Goal: Task Accomplishment & Management: Use online tool/utility

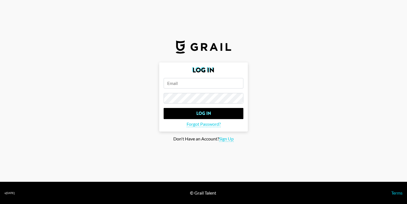
click at [184, 81] on input "email" at bounding box center [204, 83] width 80 height 11
paste input "[EMAIL_ADDRESS][DOMAIN_NAME]"
type input "[EMAIL_ADDRESS][DOMAIN_NAME]"
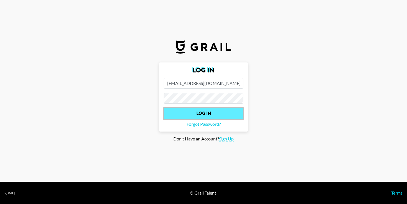
click at [197, 109] on input "Log In" at bounding box center [204, 113] width 80 height 11
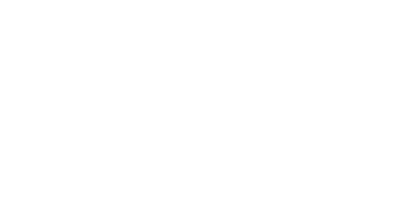
select select "Song"
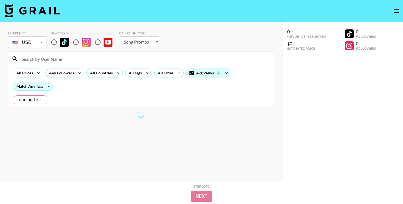
radio input "true"
select select "Brand"
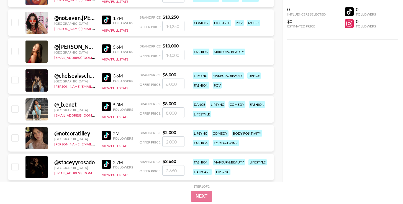
scroll to position [535, 0]
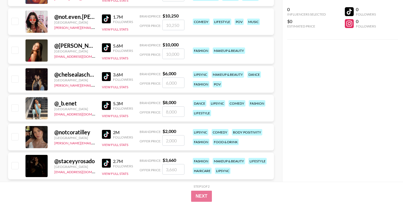
click at [109, 134] on img at bounding box center [106, 134] width 9 height 9
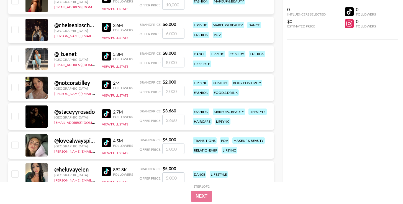
scroll to position [604, 0]
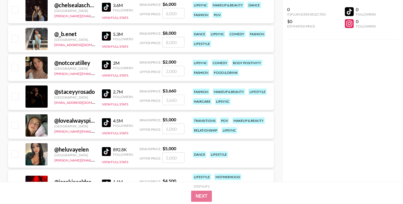
click at [107, 96] on img at bounding box center [106, 93] width 9 height 9
click at [79, 122] on div "@ lovealwayspiper" at bounding box center [74, 120] width 41 height 7
click at [107, 122] on img at bounding box center [106, 122] width 9 height 9
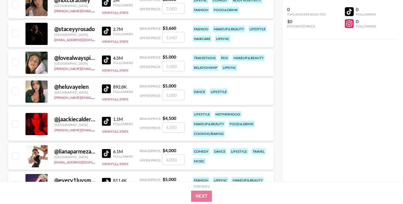
scroll to position [667, 0]
click at [108, 89] on img at bounding box center [106, 88] width 9 height 9
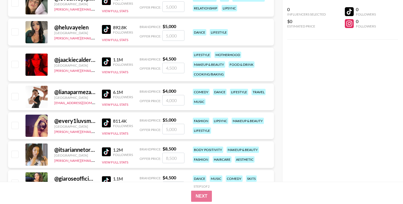
scroll to position [731, 0]
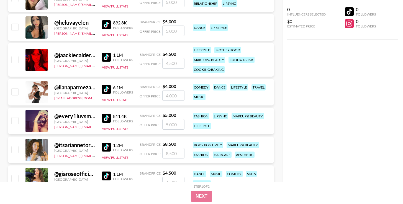
click at [110, 56] on img at bounding box center [106, 57] width 9 height 9
click at [308, 95] on div "0 Influencers Selected $0 Estimated Price 0 Followers 0 Followers" at bounding box center [342, 90] width 121 height 181
click at [116, 100] on button "View Full Stats" at bounding box center [115, 99] width 26 height 4
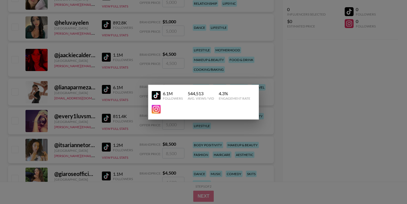
click at [309, 108] on div at bounding box center [203, 102] width 407 height 204
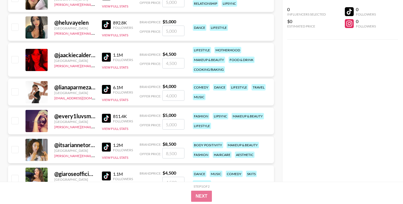
click at [107, 89] on img at bounding box center [106, 89] width 9 height 9
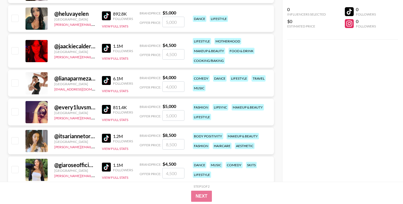
scroll to position [784, 0]
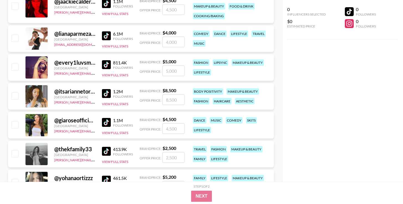
click at [106, 66] on img at bounding box center [106, 64] width 9 height 9
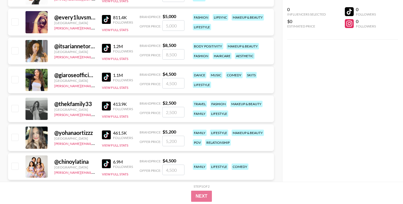
scroll to position [829, 0]
click at [106, 47] on img at bounding box center [106, 47] width 9 height 9
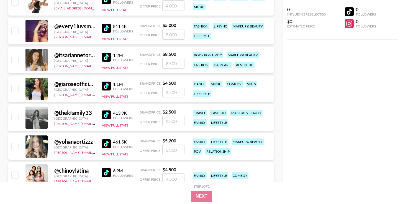
click at [343, 132] on div "0 Influencers Selected $0 Estimated Price 0 Followers 0 Followers" at bounding box center [342, 90] width 121 height 181
click at [103, 112] on img at bounding box center [106, 114] width 9 height 9
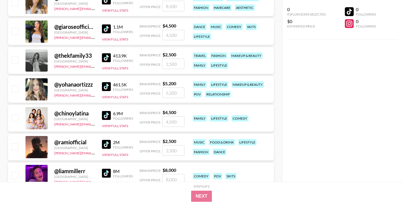
scroll to position [877, 0]
click at [109, 86] on img at bounding box center [106, 86] width 9 height 9
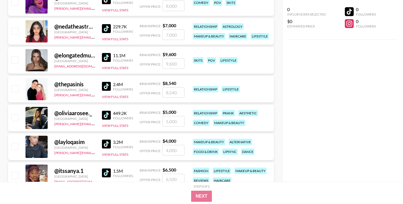
scroll to position [1051, 0]
click at [106, 115] on img at bounding box center [106, 114] width 9 height 9
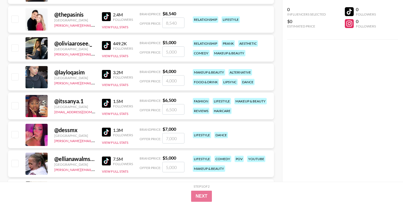
scroll to position [1122, 0]
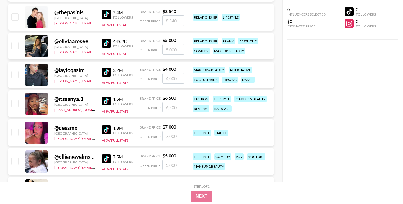
click at [106, 73] on img at bounding box center [106, 72] width 9 height 9
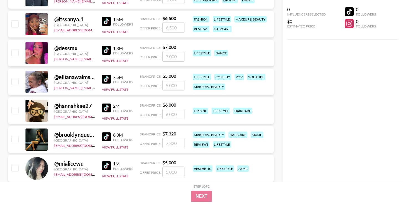
scroll to position [1172, 0]
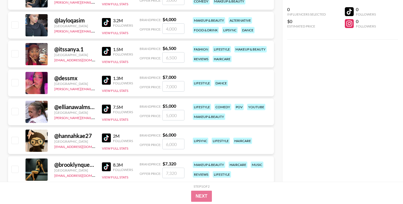
click at [107, 51] on img at bounding box center [106, 51] width 9 height 9
click at [106, 111] on img at bounding box center [106, 108] width 9 height 9
click at [107, 110] on img at bounding box center [106, 108] width 9 height 9
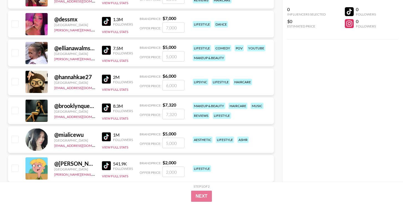
scroll to position [1230, 0]
click at [107, 109] on img at bounding box center [106, 107] width 9 height 9
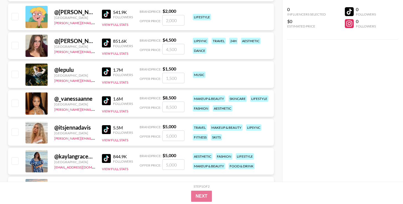
scroll to position [1382, 0]
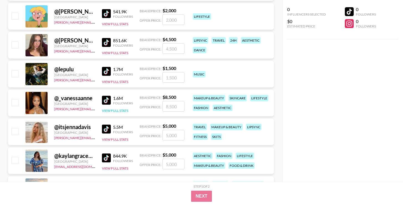
click at [106, 109] on button "View Full Stats" at bounding box center [115, 110] width 26 height 4
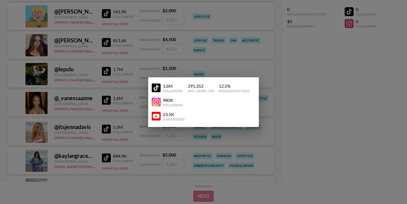
click at [334, 109] on div at bounding box center [203, 102] width 407 height 204
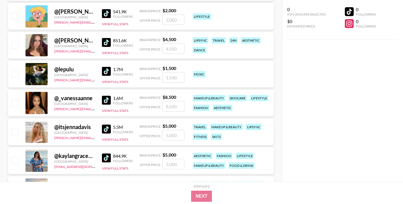
click at [109, 100] on img at bounding box center [106, 100] width 9 height 9
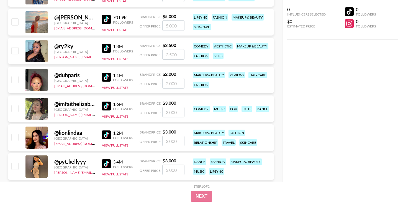
scroll to position [1579, 0]
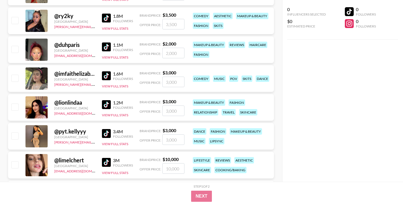
click at [109, 133] on img at bounding box center [106, 133] width 9 height 9
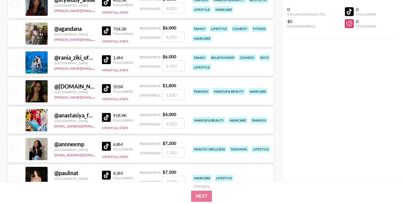
scroll to position [1809, 0]
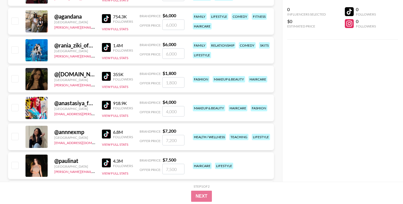
click at [108, 103] on img at bounding box center [106, 105] width 9 height 9
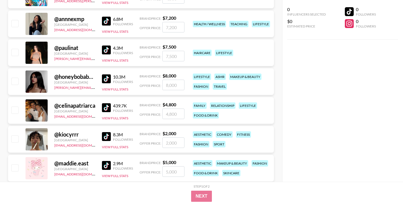
scroll to position [1985, 0]
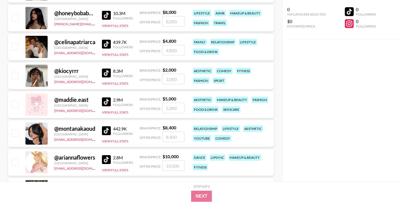
click at [108, 103] on img at bounding box center [106, 101] width 9 height 9
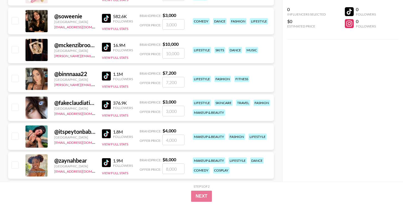
scroll to position [2155, 0]
click at [106, 106] on img at bounding box center [106, 104] width 9 height 9
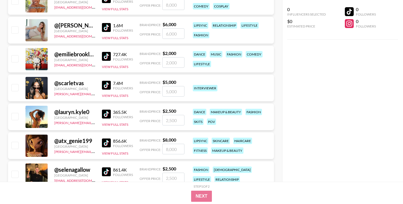
scroll to position [2320, 0]
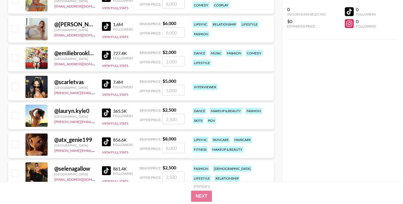
click at [108, 114] on img at bounding box center [106, 112] width 9 height 9
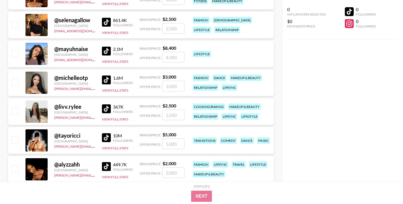
scroll to position [2468, 0]
click at [106, 81] on img at bounding box center [106, 79] width 9 height 9
click at [109, 110] on img at bounding box center [106, 108] width 9 height 9
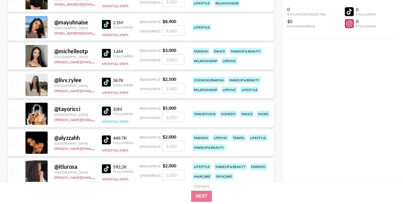
scroll to position [2515, 0]
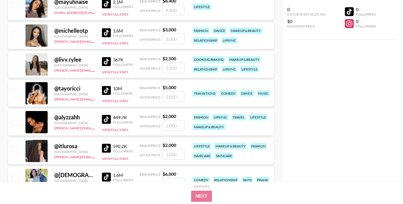
click at [105, 120] on img at bounding box center [106, 119] width 9 height 9
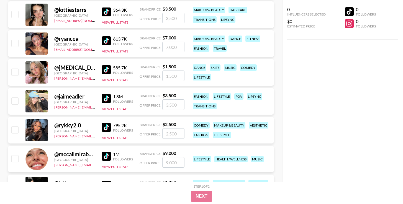
scroll to position [2714, 0]
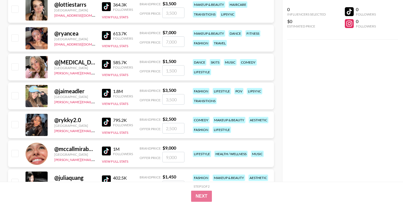
click at [107, 120] on img at bounding box center [106, 121] width 9 height 9
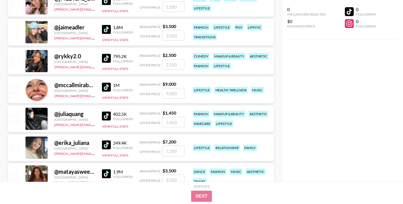
scroll to position [2787, 0]
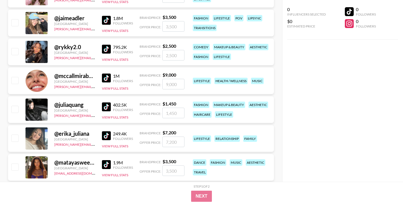
click at [110, 107] on img at bounding box center [106, 106] width 9 height 9
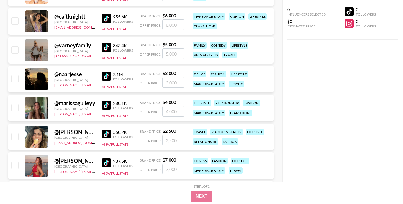
scroll to position [3163, 0]
click at [110, 106] on img at bounding box center [106, 105] width 9 height 9
click at [108, 134] on img at bounding box center [106, 133] width 9 height 9
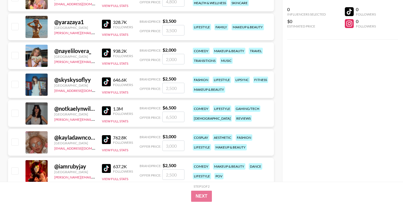
scroll to position [3502, 0]
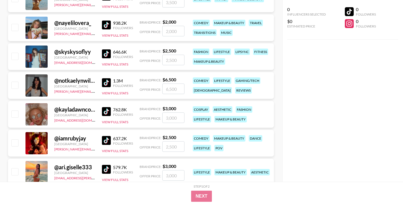
click at [108, 25] on img at bounding box center [106, 24] width 9 height 9
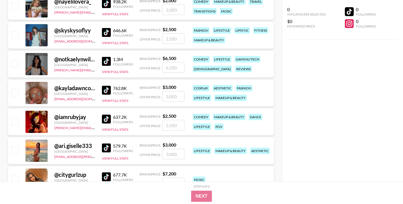
scroll to position [3507, 0]
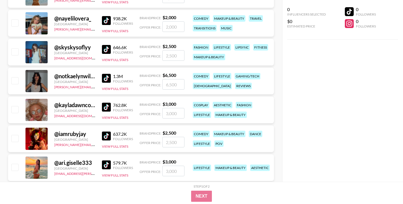
click at [107, 48] on img at bounding box center [106, 49] width 9 height 9
click at [297, 120] on div "0 Influencers Selected $0 Estimated Price 0 Followers 0 Followers" at bounding box center [342, 90] width 121 height 181
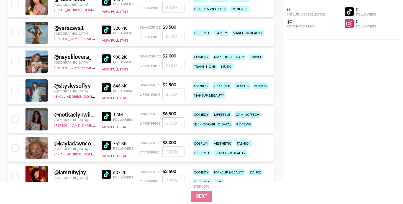
click at [106, 145] on img at bounding box center [106, 145] width 9 height 9
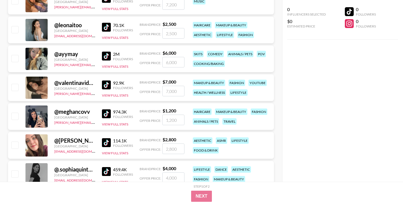
scroll to position [3702, 0]
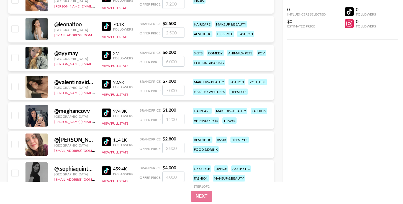
click at [105, 113] on img at bounding box center [106, 112] width 9 height 9
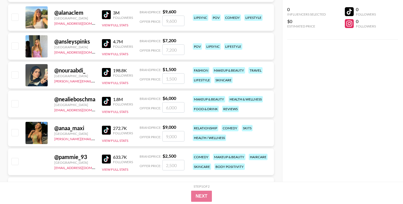
scroll to position [4414, 0]
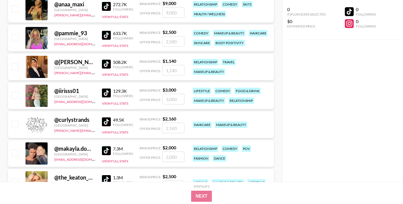
click at [110, 36] on img at bounding box center [106, 35] width 9 height 9
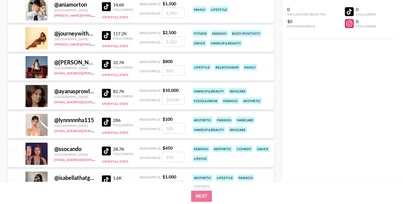
scroll to position [8033, 0]
